Goal: Complete application form: Complete application form

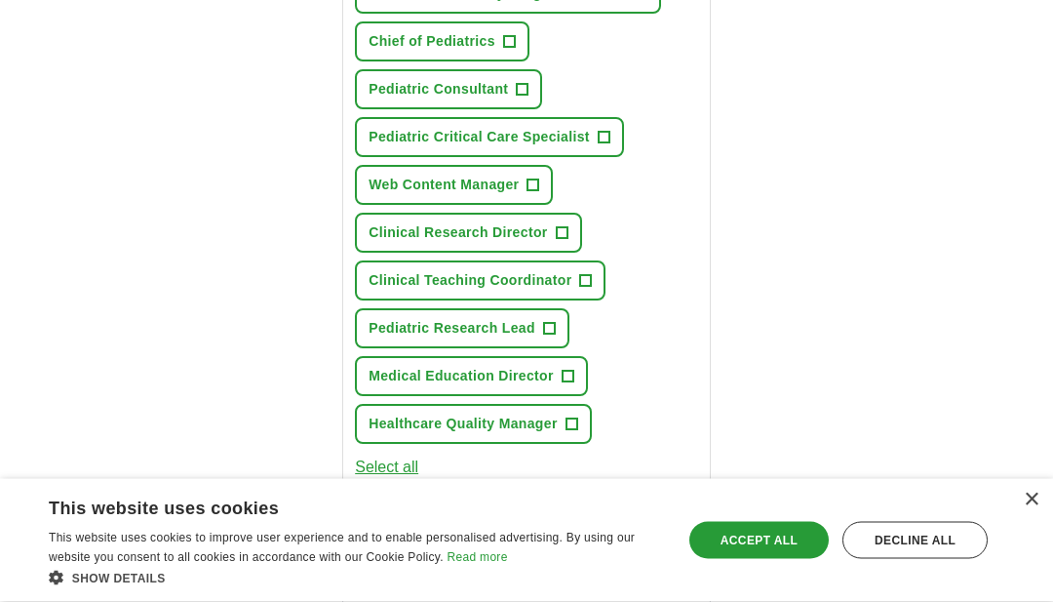
scroll to position [492, 0]
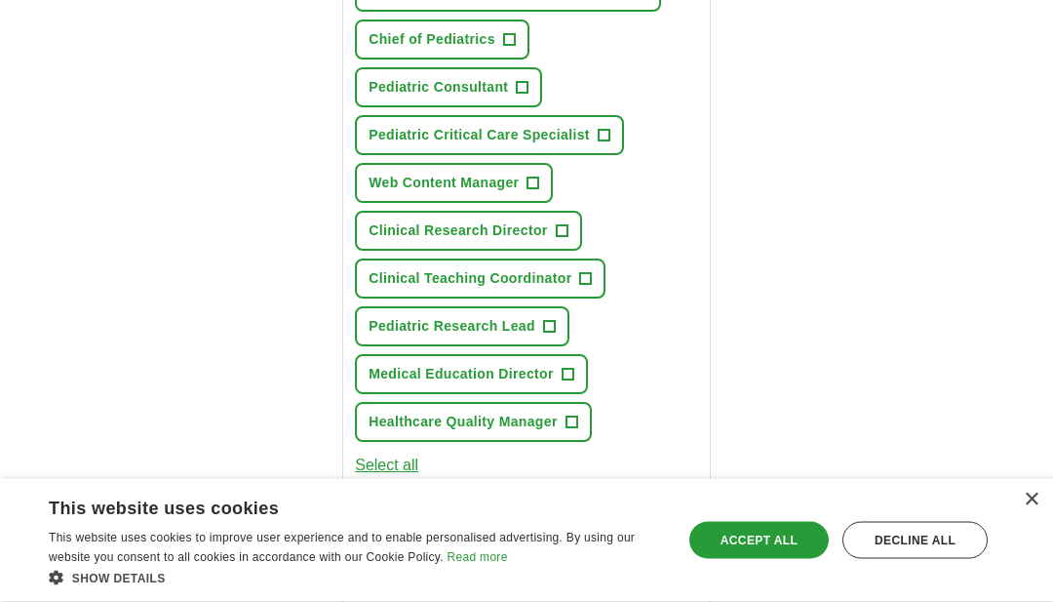
click at [588, 395] on button "Medical Education Director +" at bounding box center [471, 375] width 233 height 40
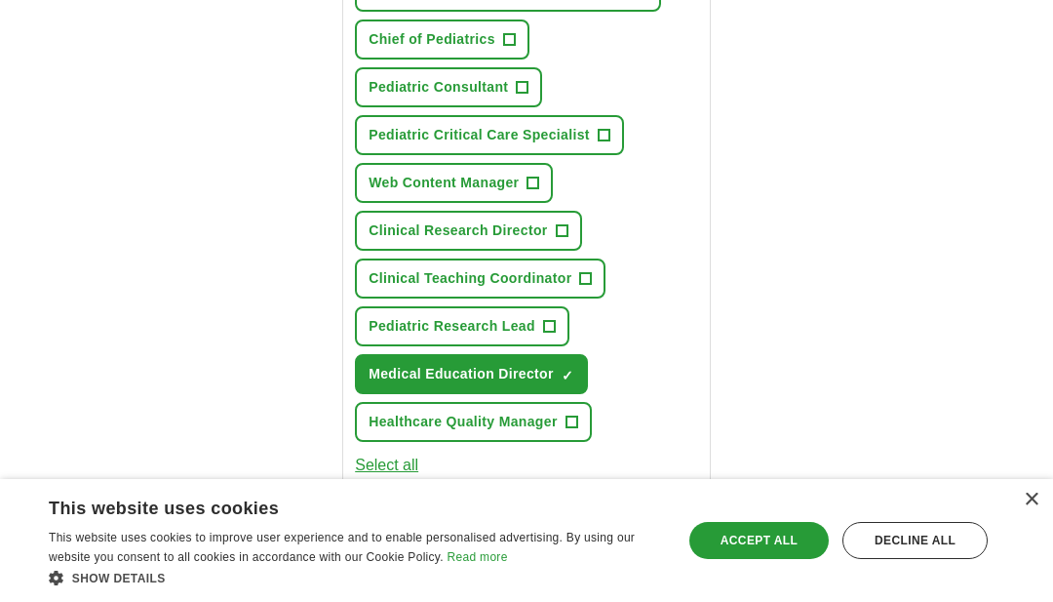
click at [586, 442] on button "Healthcare Quality Manager +" at bounding box center [473, 422] width 237 height 40
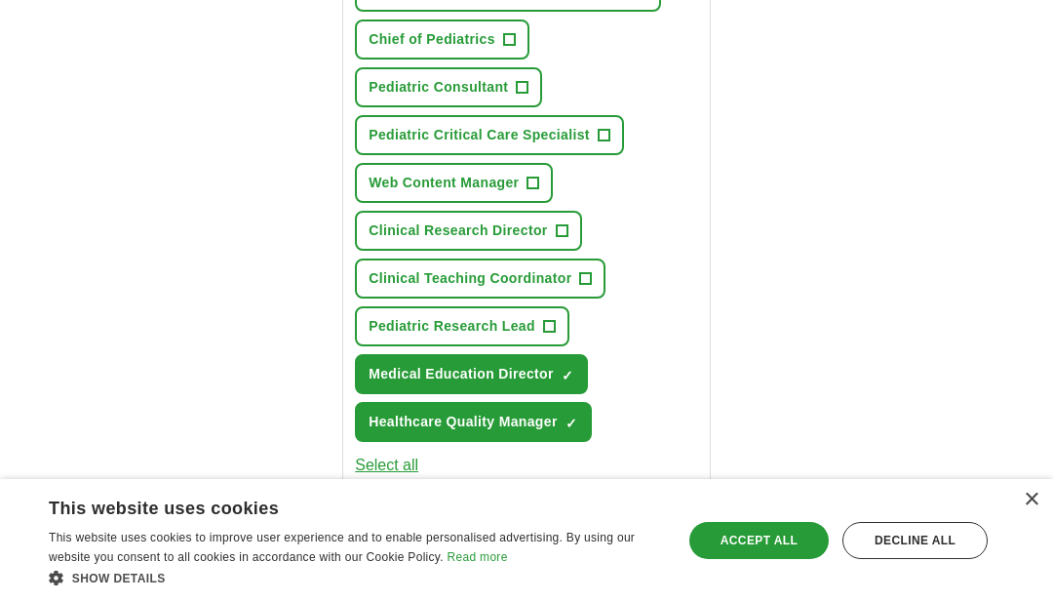
click at [569, 336] on button "Pediatric Research Lead +" at bounding box center [462, 326] width 214 height 40
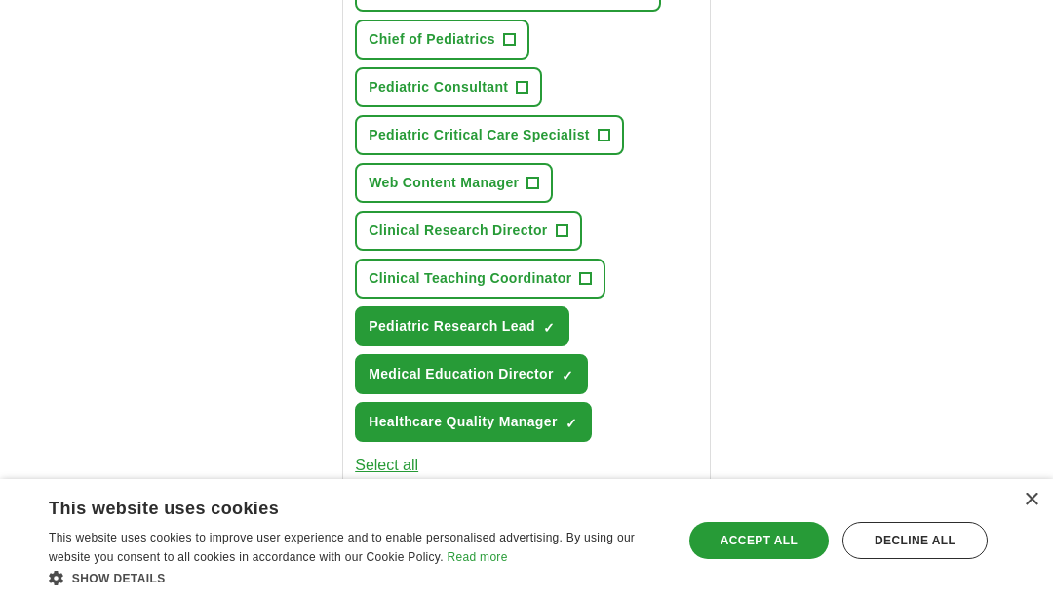
click at [595, 293] on button "Clinical Teaching Coordinator +" at bounding box center [480, 278] width 251 height 40
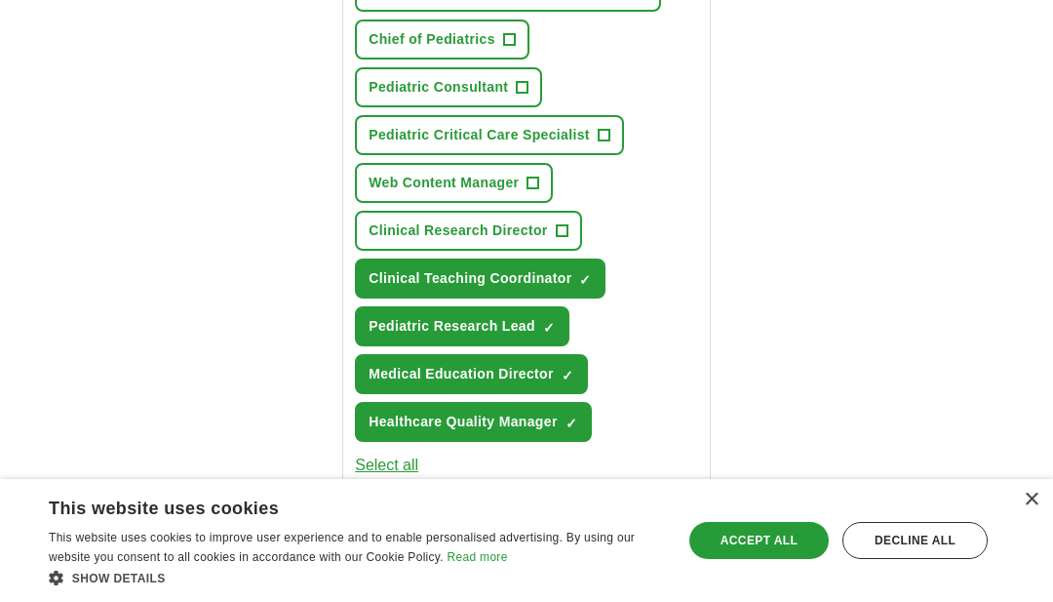
click at [580, 240] on button "Clinical Research Director +" at bounding box center [468, 231] width 226 height 40
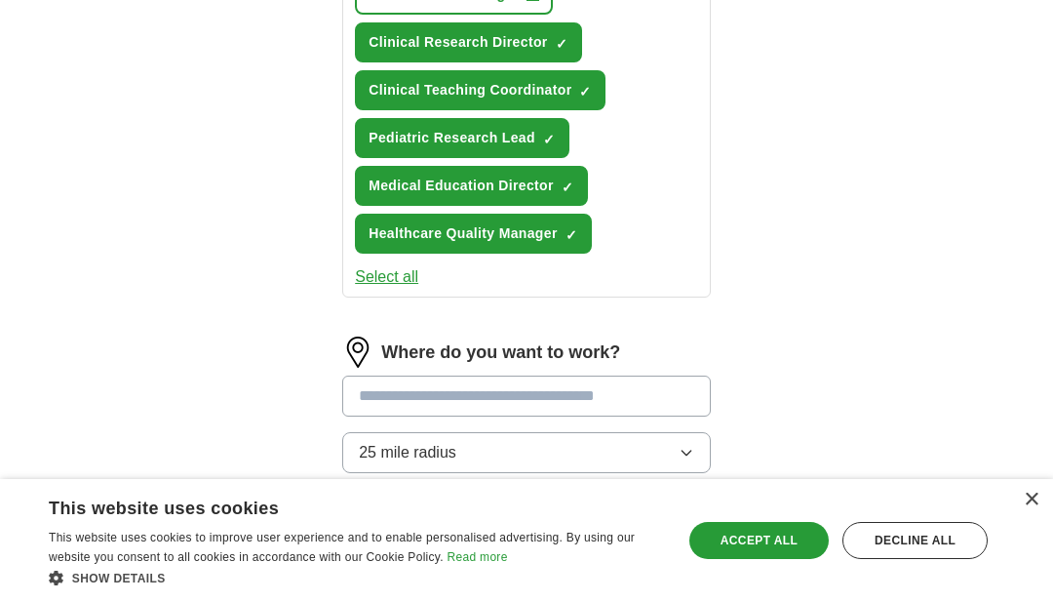
scroll to position [682, 0]
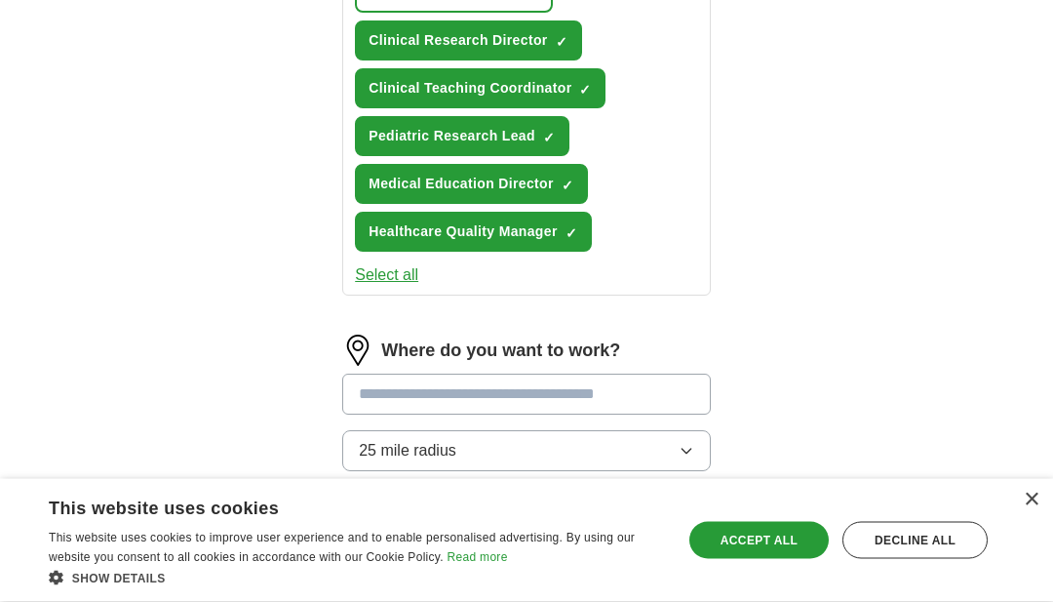
click at [691, 459] on icon "button" at bounding box center [687, 452] width 16 height 16
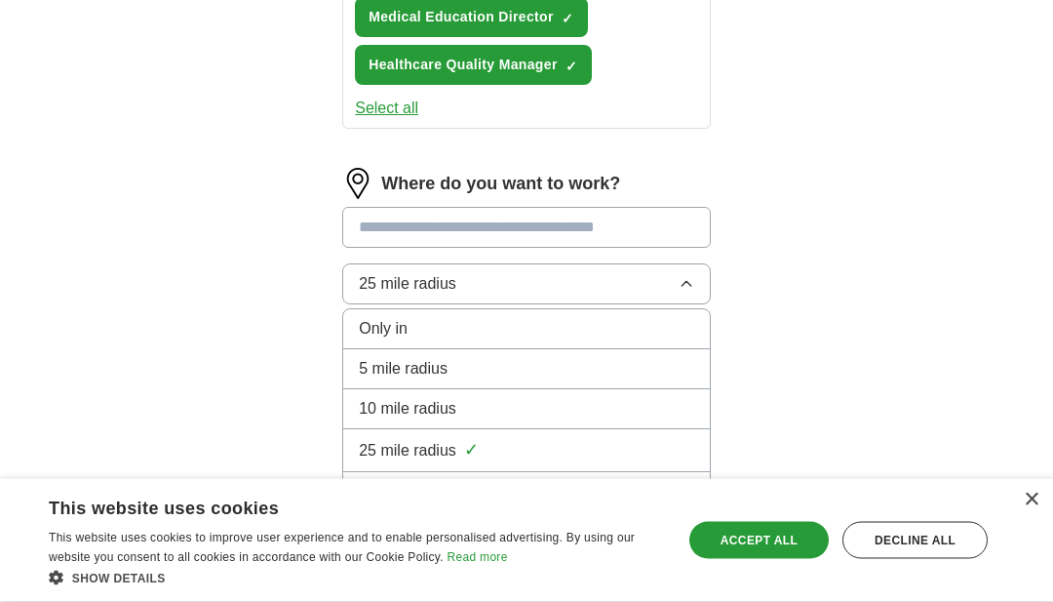
scroll to position [867, 0]
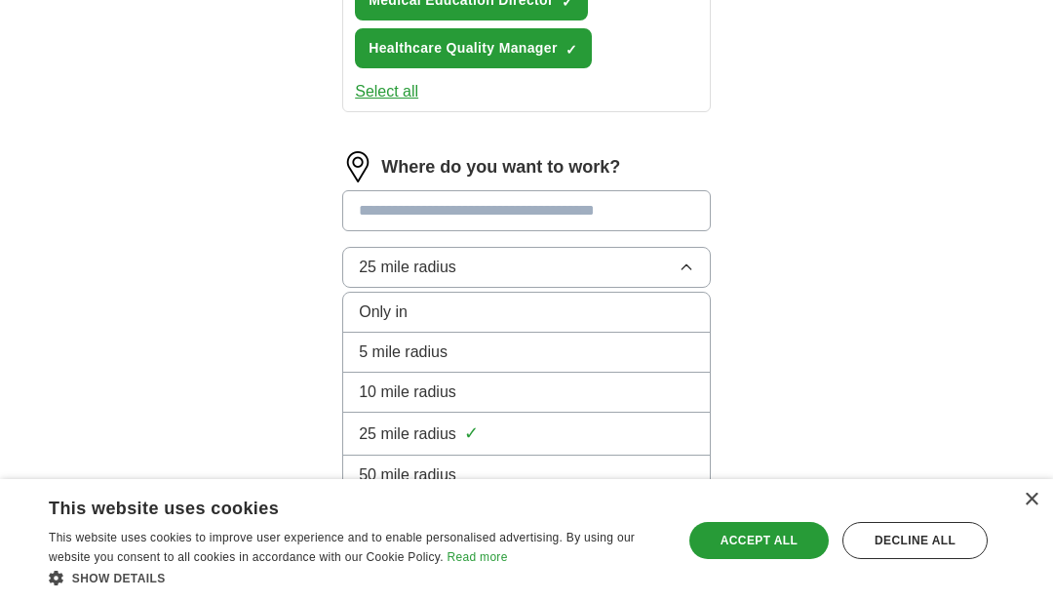
click at [556, 526] on div "100 mile radius" at bounding box center [526, 514] width 335 height 23
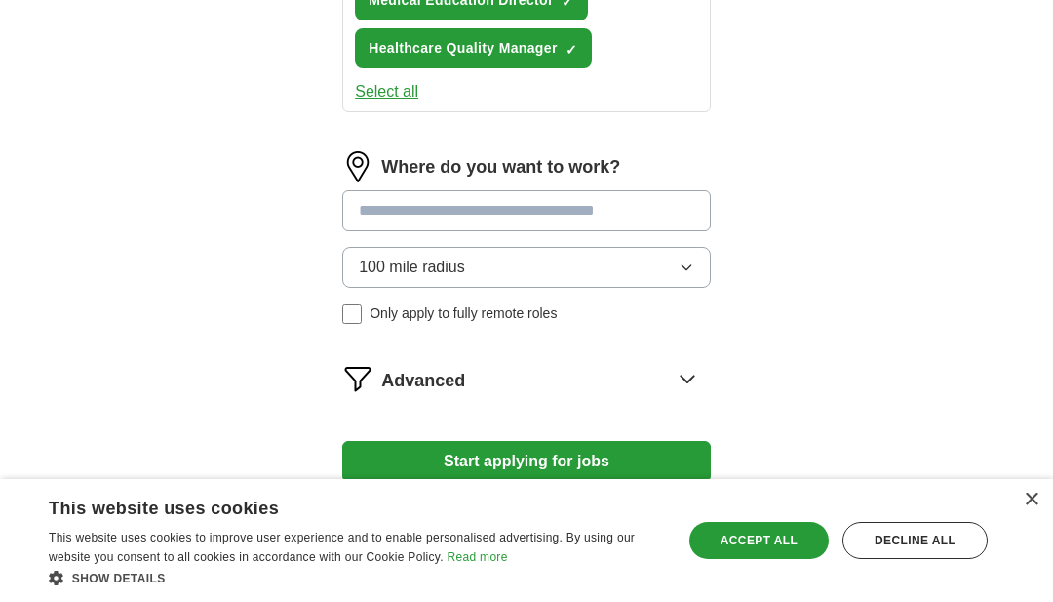
click at [695, 394] on icon at bounding box center [687, 378] width 31 height 31
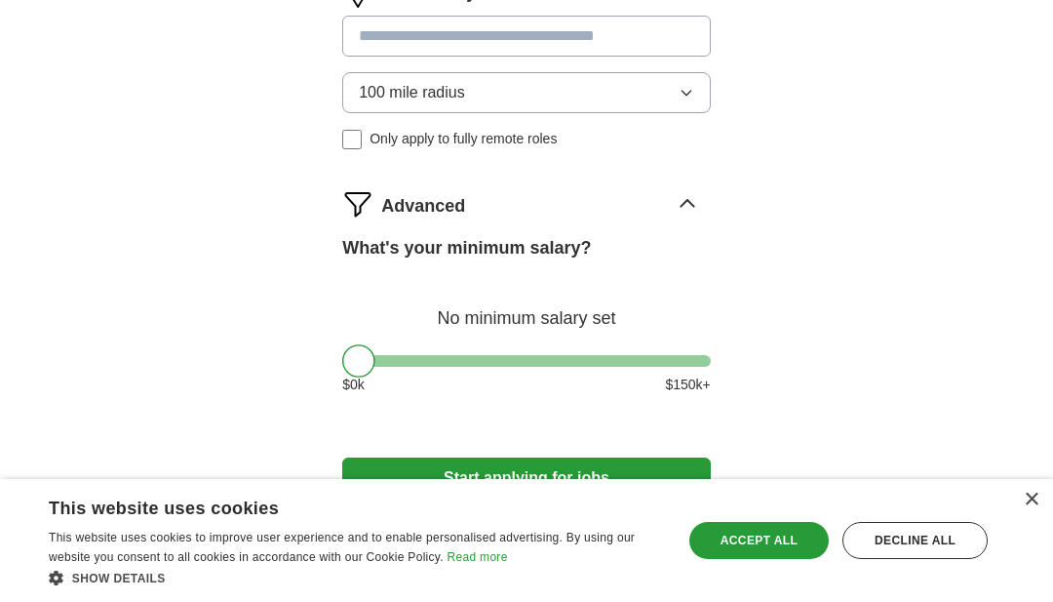
scroll to position [1058, 0]
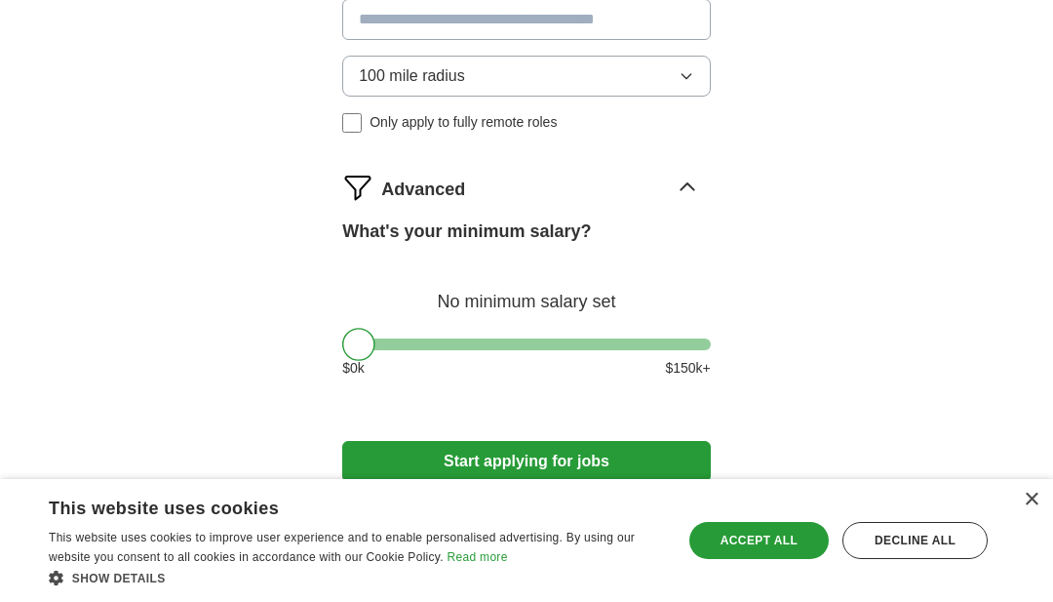
click at [562, 475] on button "Start applying for jobs" at bounding box center [526, 461] width 369 height 41
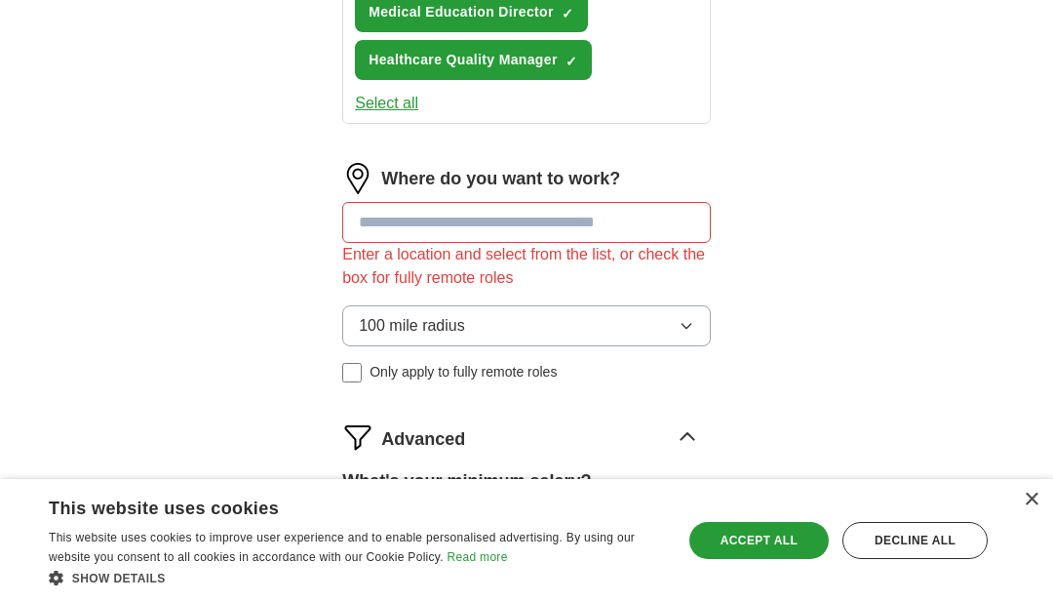
scroll to position [842, 0]
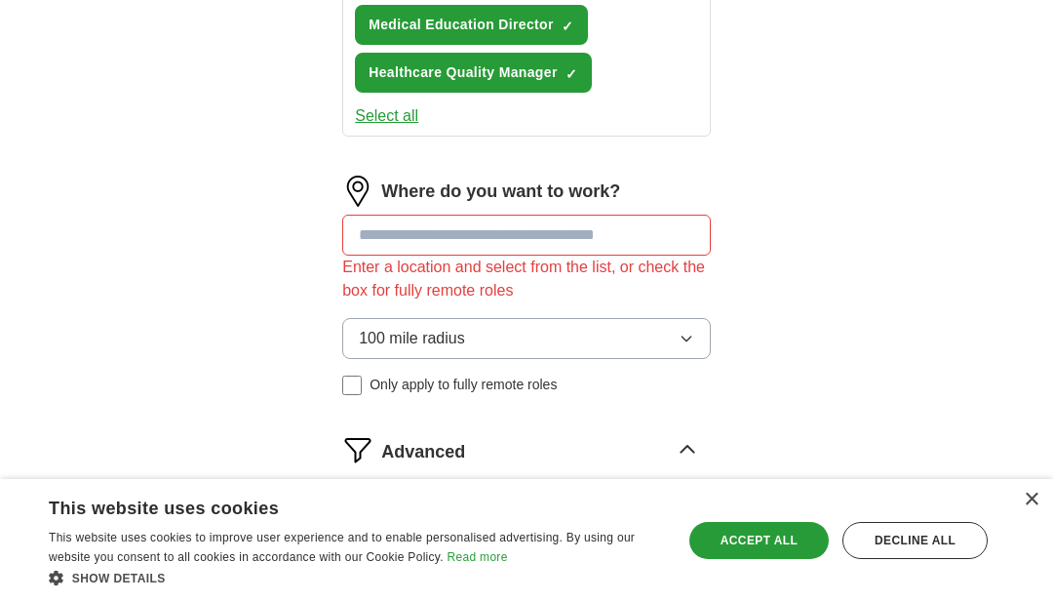
click at [592, 249] on input at bounding box center [526, 234] width 369 height 41
type input "*"
type input "***"
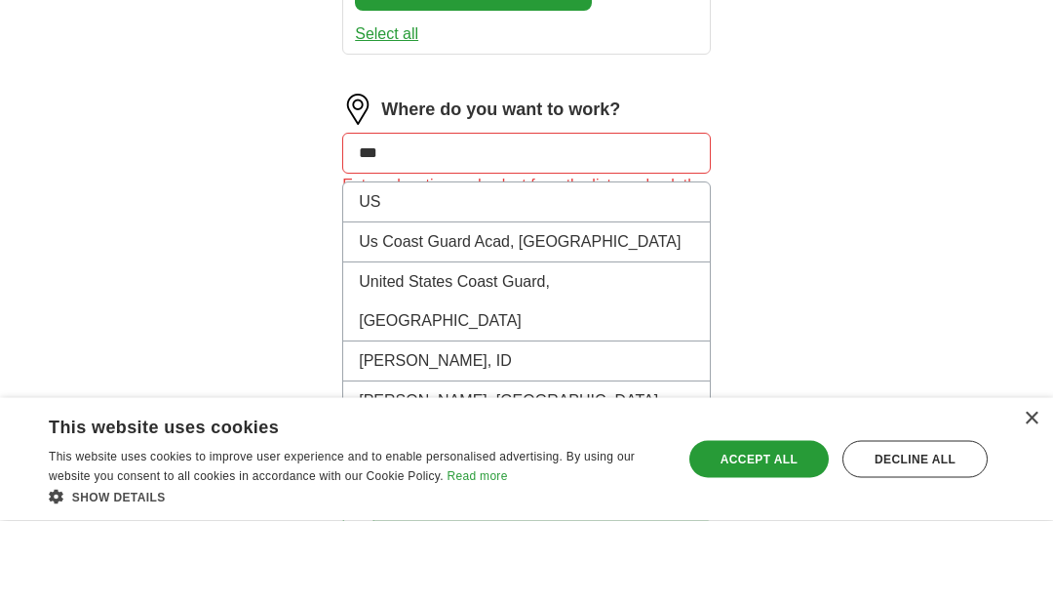
click at [410, 264] on li "US" at bounding box center [526, 284] width 367 height 40
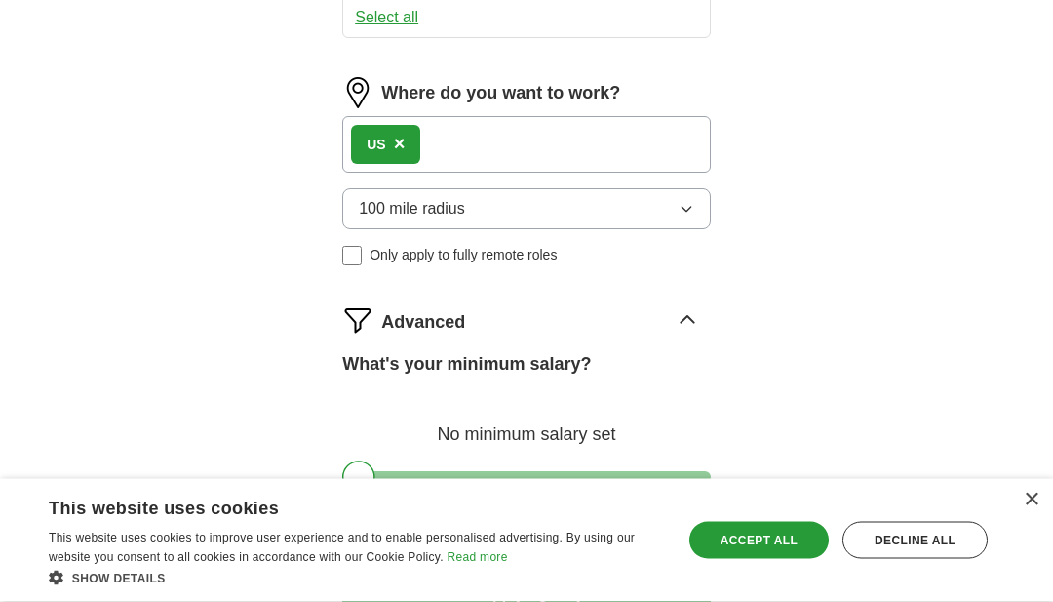
scroll to position [1073, 0]
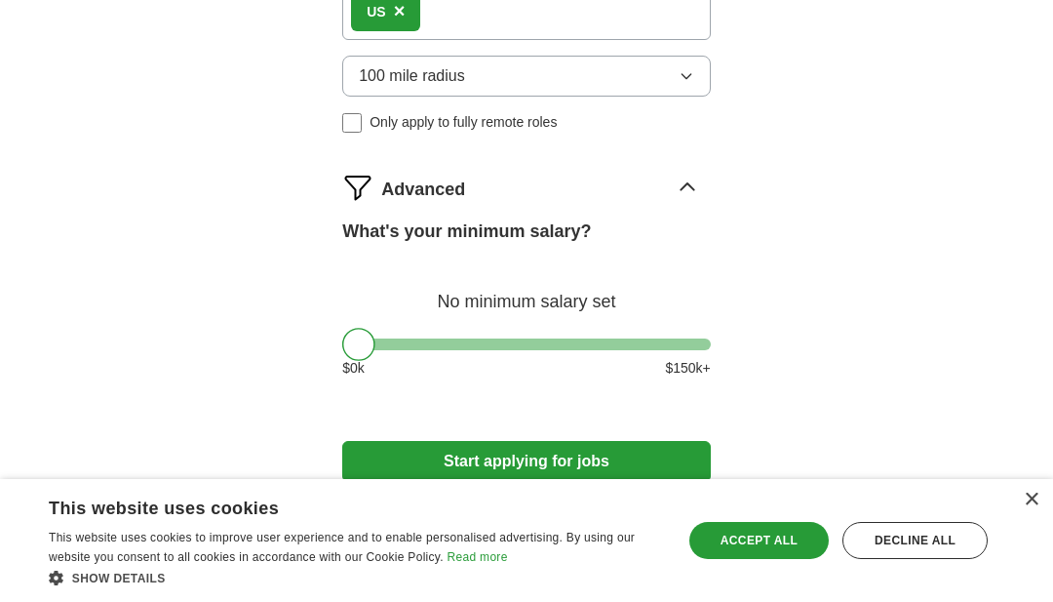
click at [540, 482] on button "Start applying for jobs" at bounding box center [526, 461] width 369 height 41
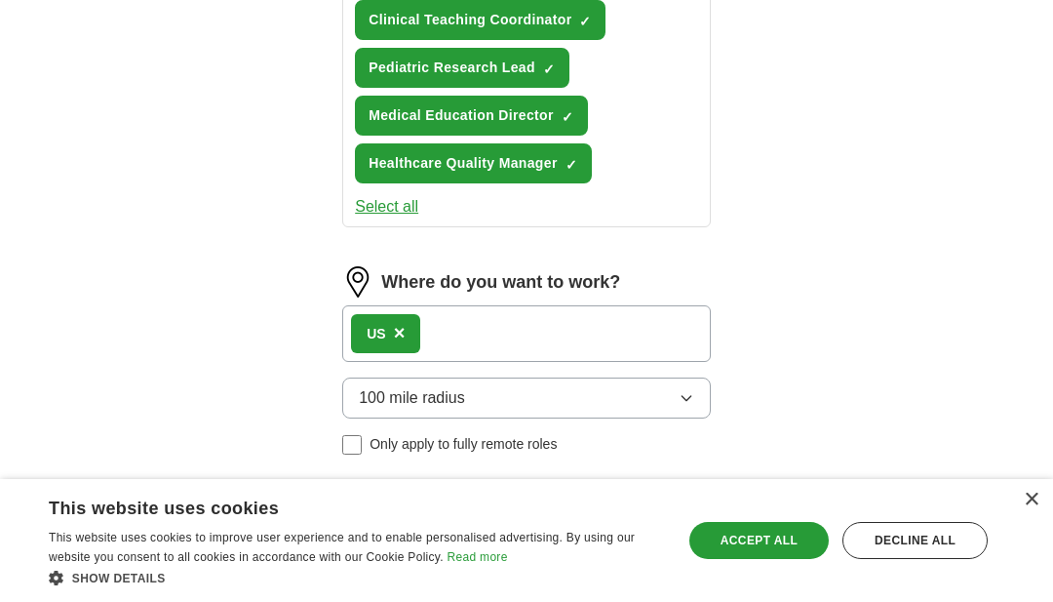
select select "**"
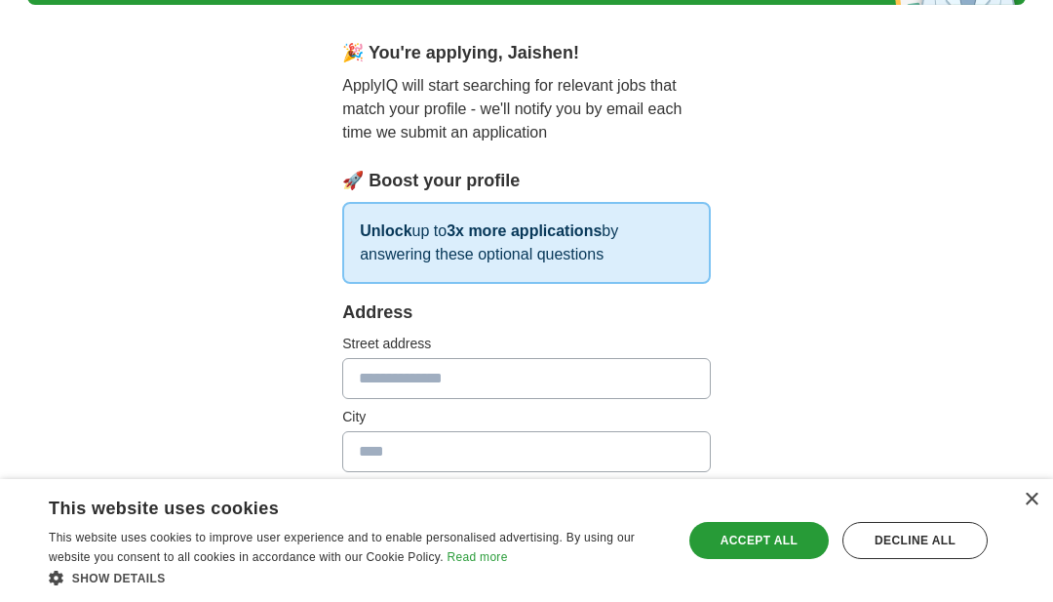
scroll to position [0, 0]
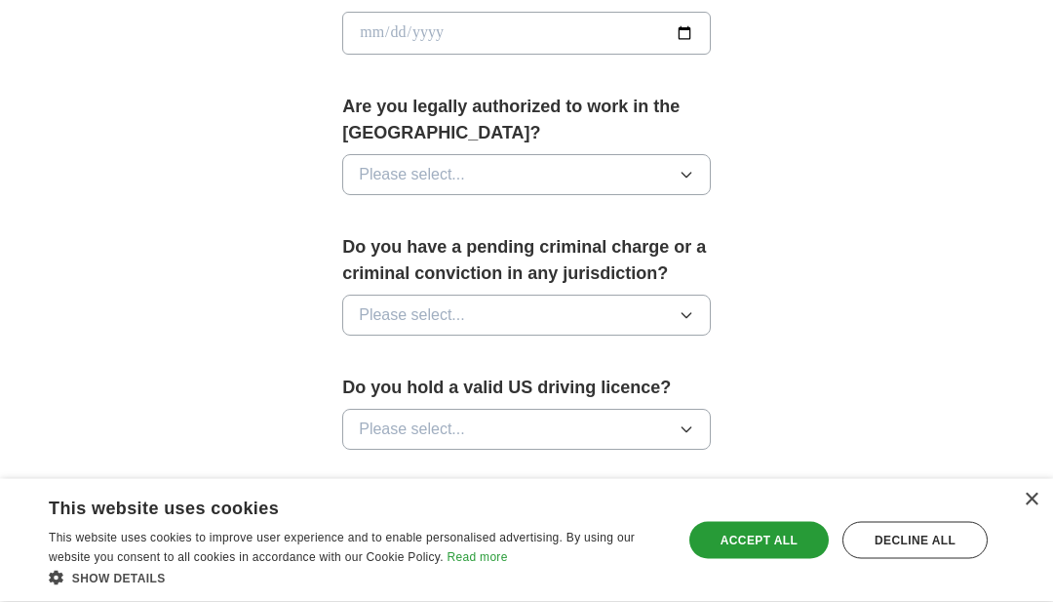
click at [681, 155] on button "Please select..." at bounding box center [526, 175] width 369 height 41
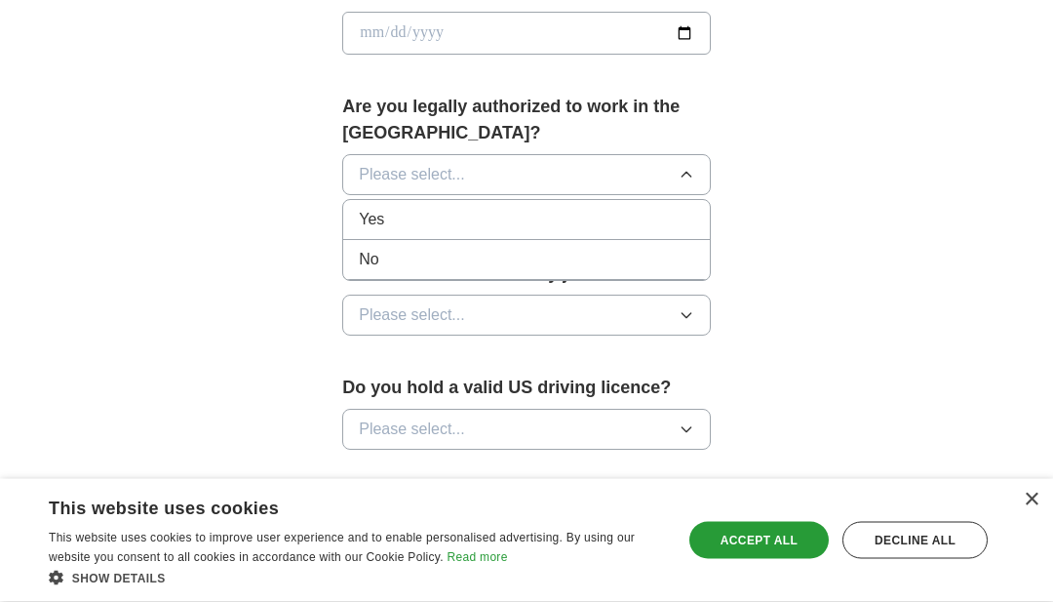
scroll to position [950, 0]
click at [490, 218] on div "Yes" at bounding box center [526, 219] width 335 height 23
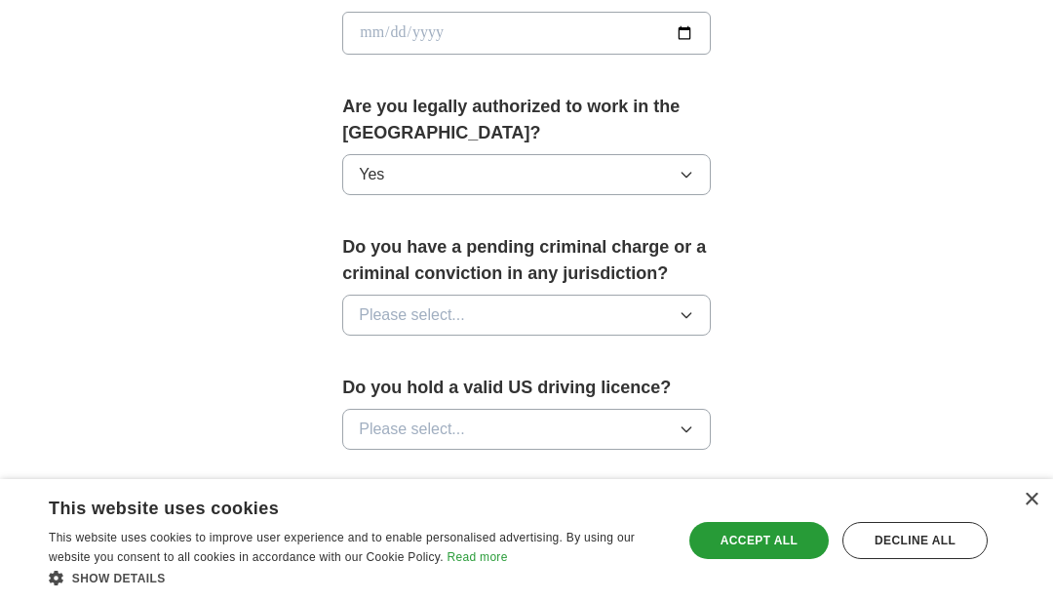
click at [685, 307] on icon "button" at bounding box center [687, 315] width 16 height 16
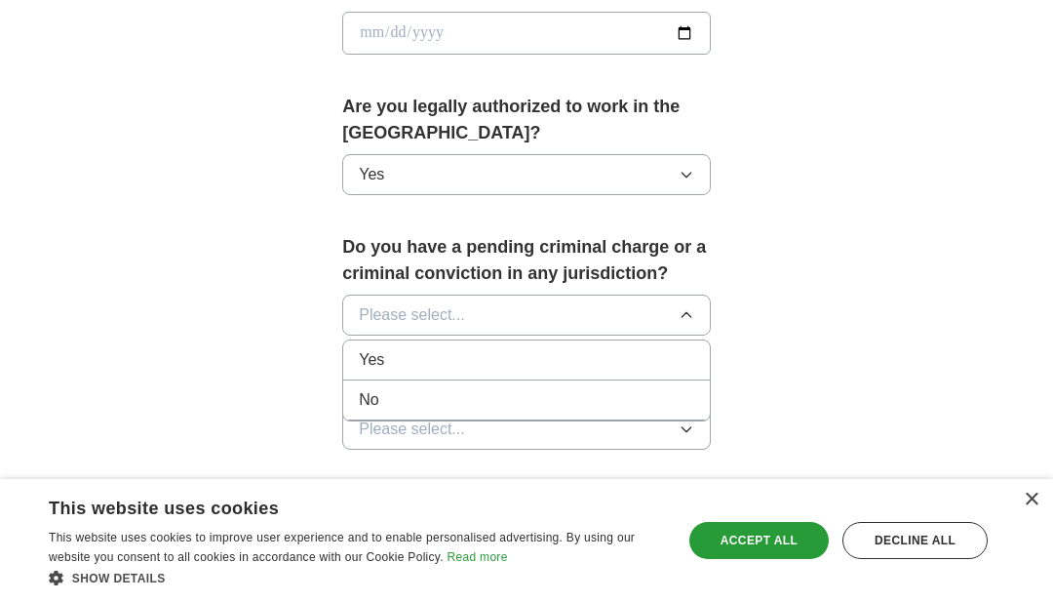
click at [551, 380] on li "No" at bounding box center [526, 400] width 367 height 40
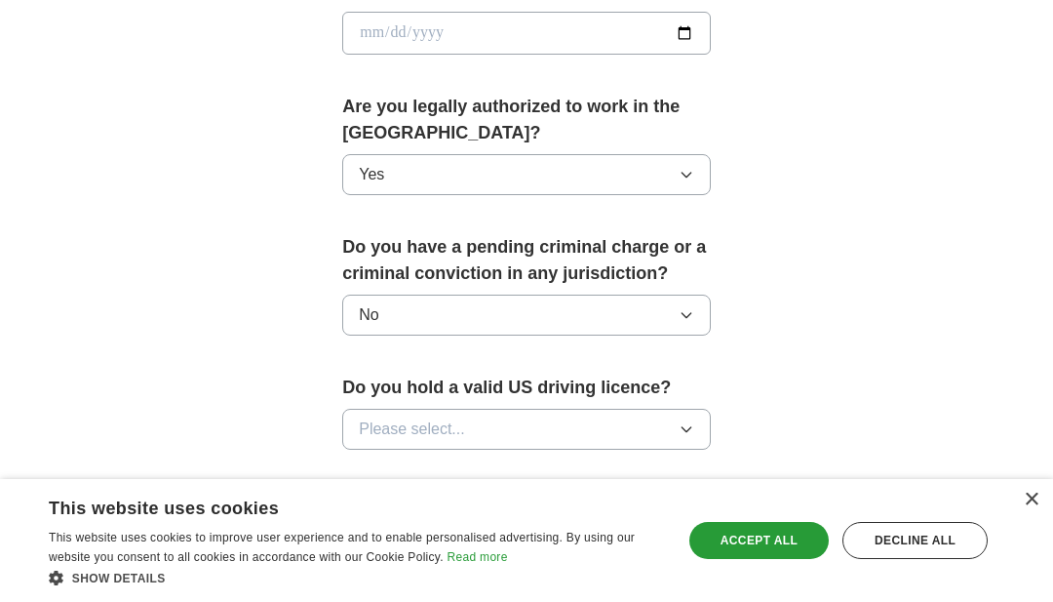
click at [690, 421] on icon "button" at bounding box center [687, 429] width 16 height 16
click at [529, 465] on div "Yes" at bounding box center [526, 473] width 335 height 23
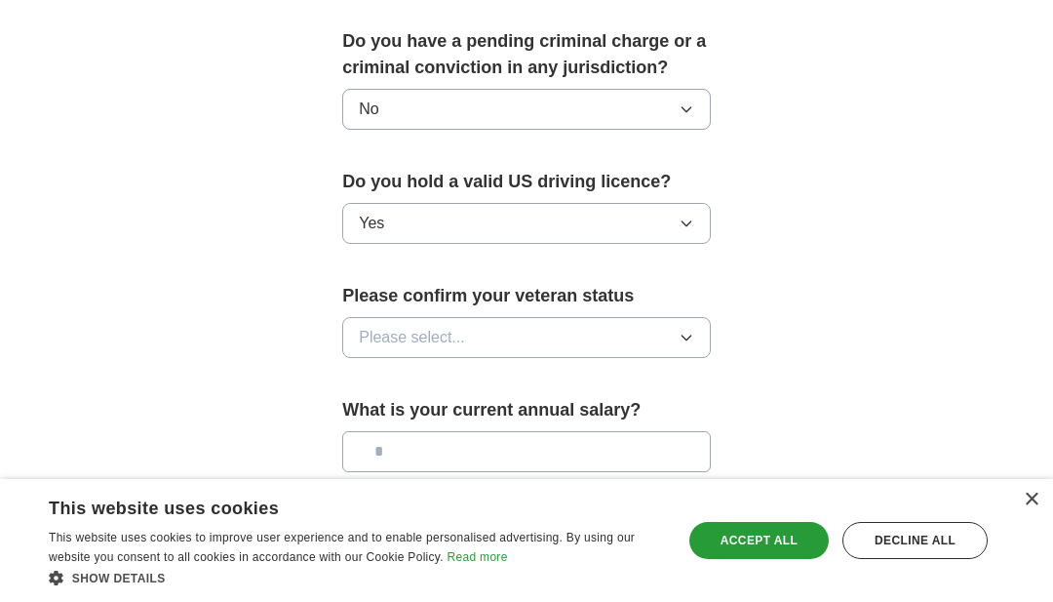
scroll to position [1168, 0]
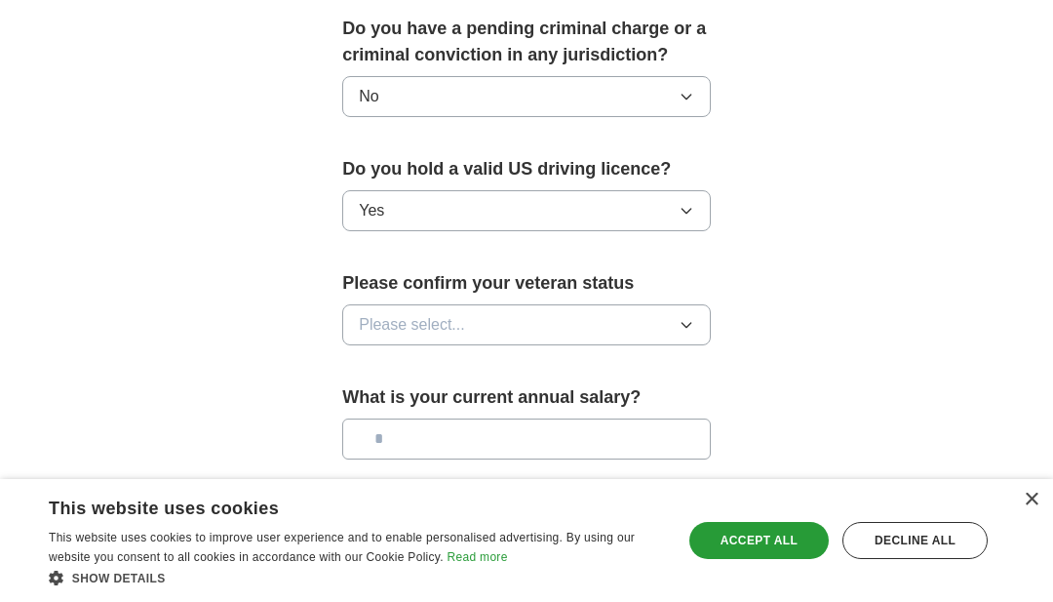
click at [699, 308] on button "Please select..." at bounding box center [526, 324] width 369 height 41
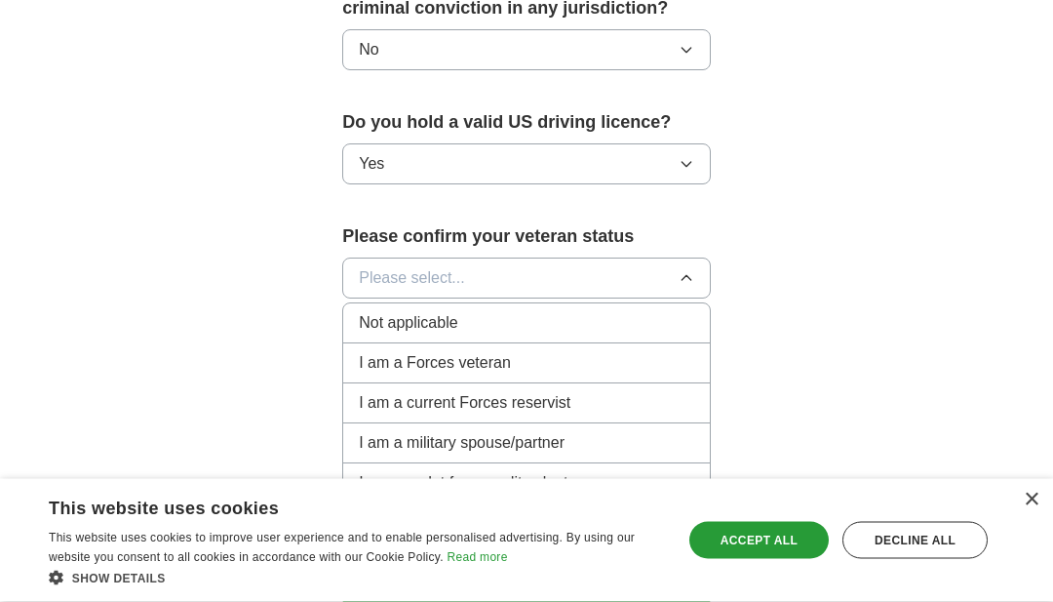
scroll to position [1213, 0]
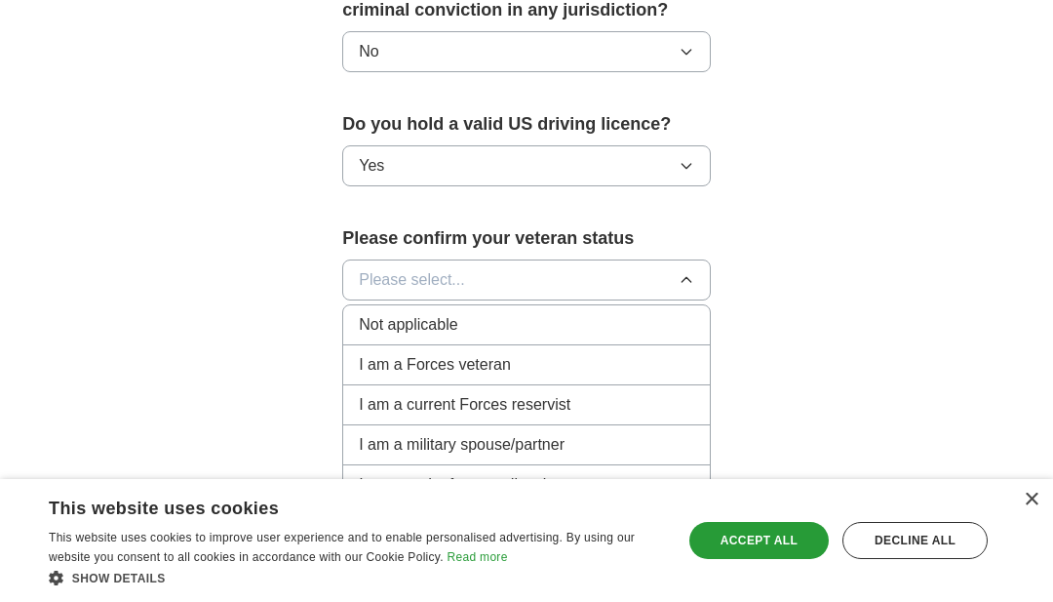
click at [518, 313] on div "Not applicable" at bounding box center [526, 324] width 335 height 23
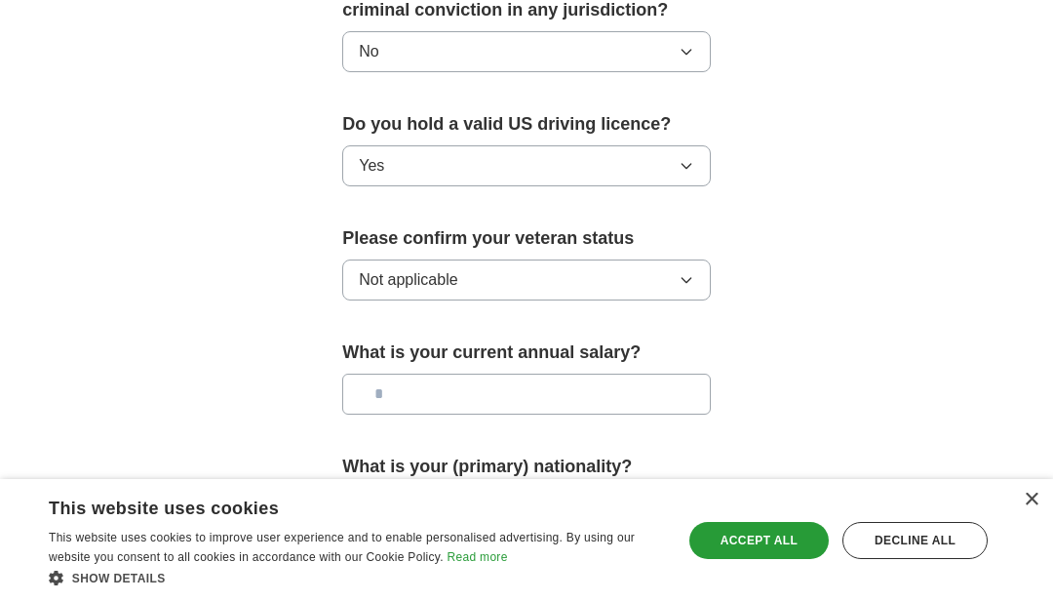
click at [599, 379] on input "text" at bounding box center [526, 393] width 369 height 41
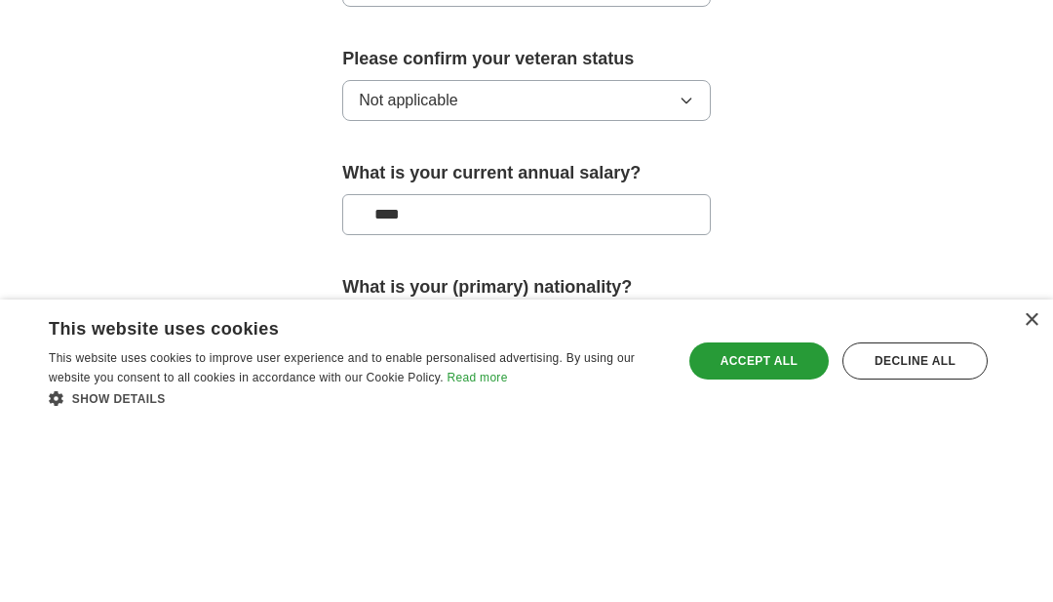
type input "****"
click at [697, 487] on button "Please select..." at bounding box center [526, 507] width 369 height 41
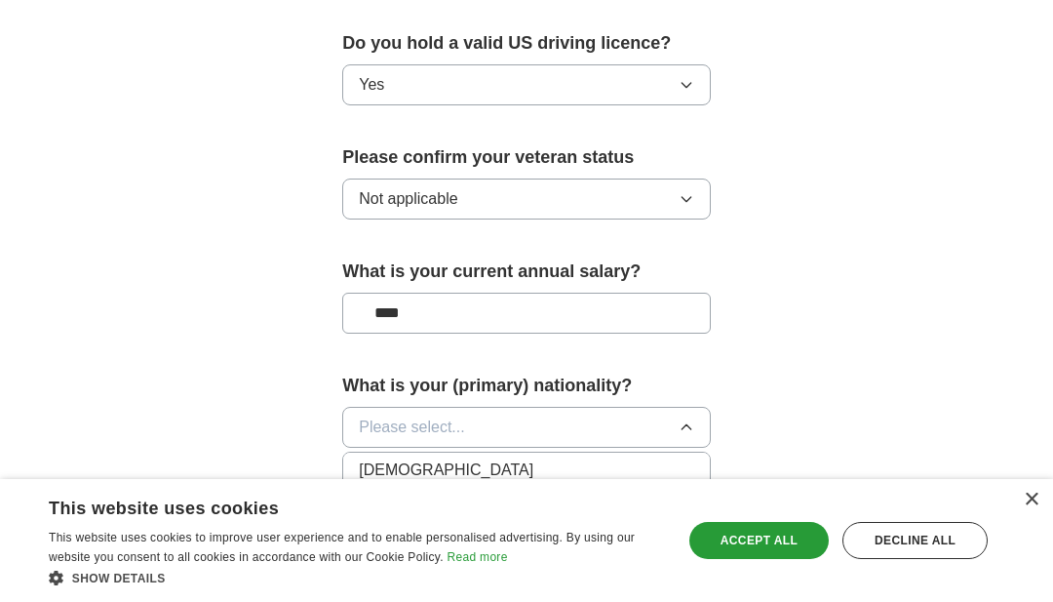
scroll to position [6493, 0]
click at [506, 487] on div "South African" at bounding box center [526, 494] width 335 height 23
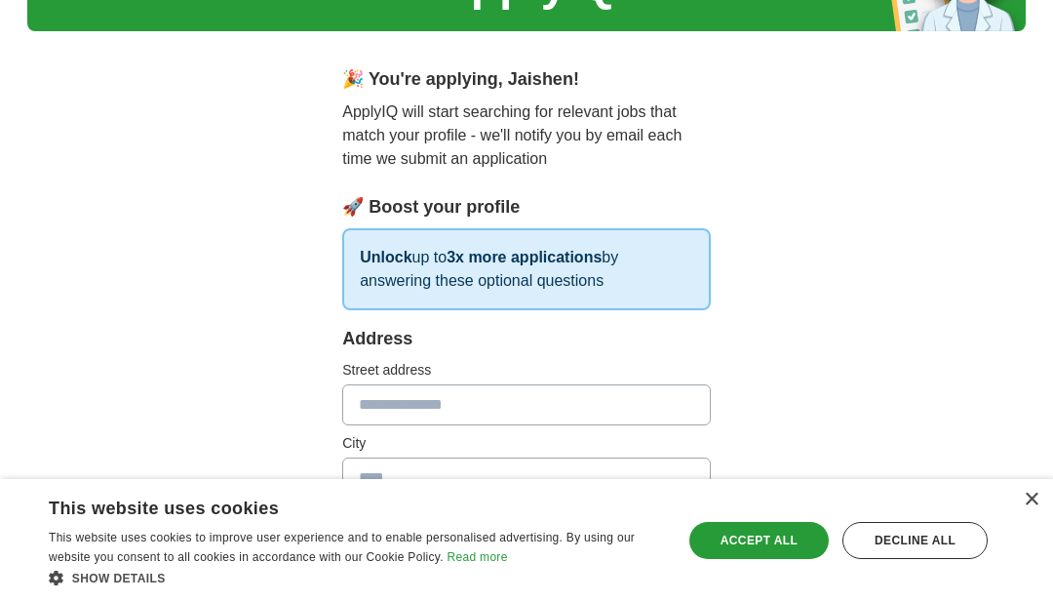
scroll to position [0, 0]
